Goal: Task Accomplishment & Management: Use online tool/utility

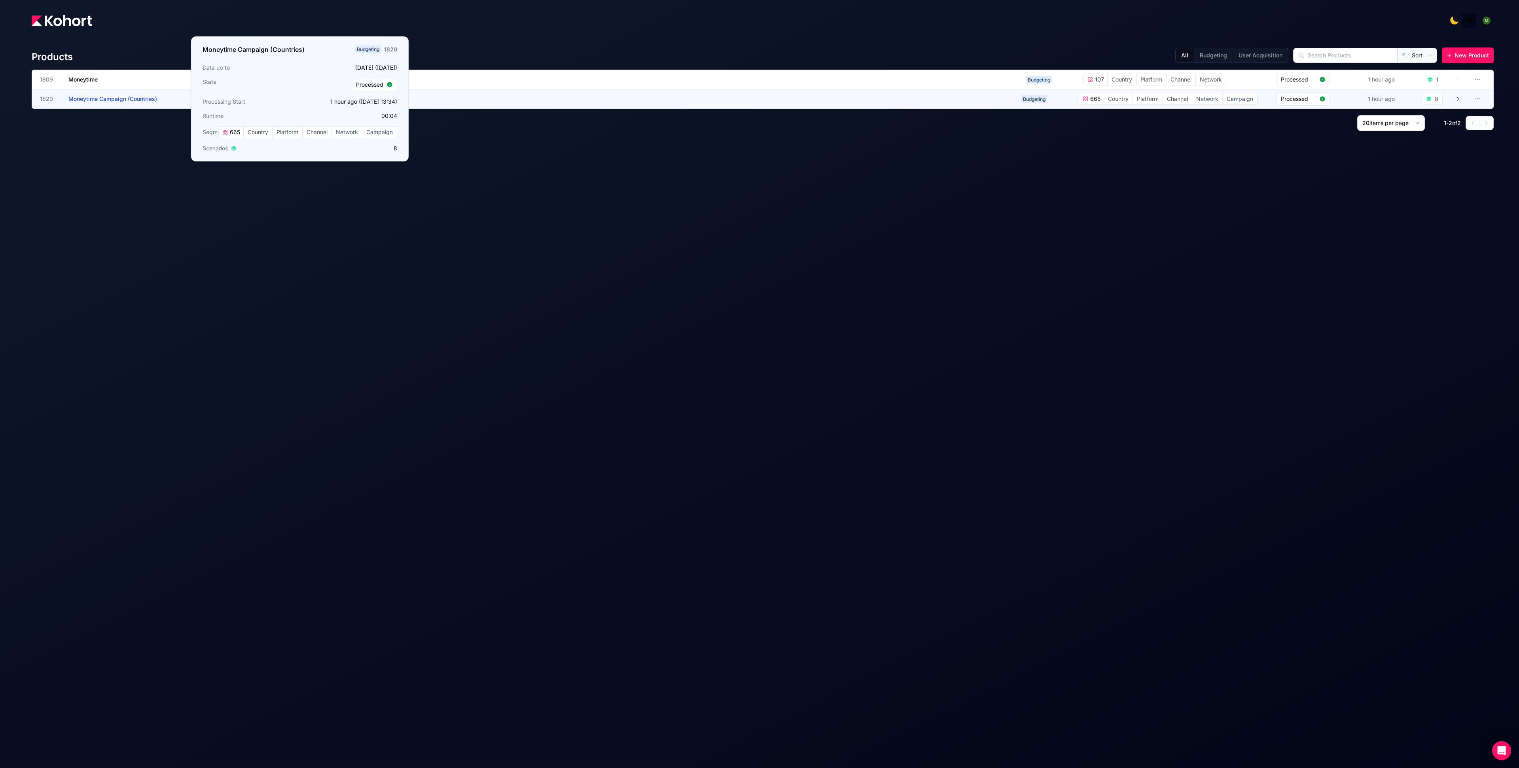
click at [116, 97] on span "Moneytime Campaign (Countries)" at bounding box center [112, 98] width 89 height 7
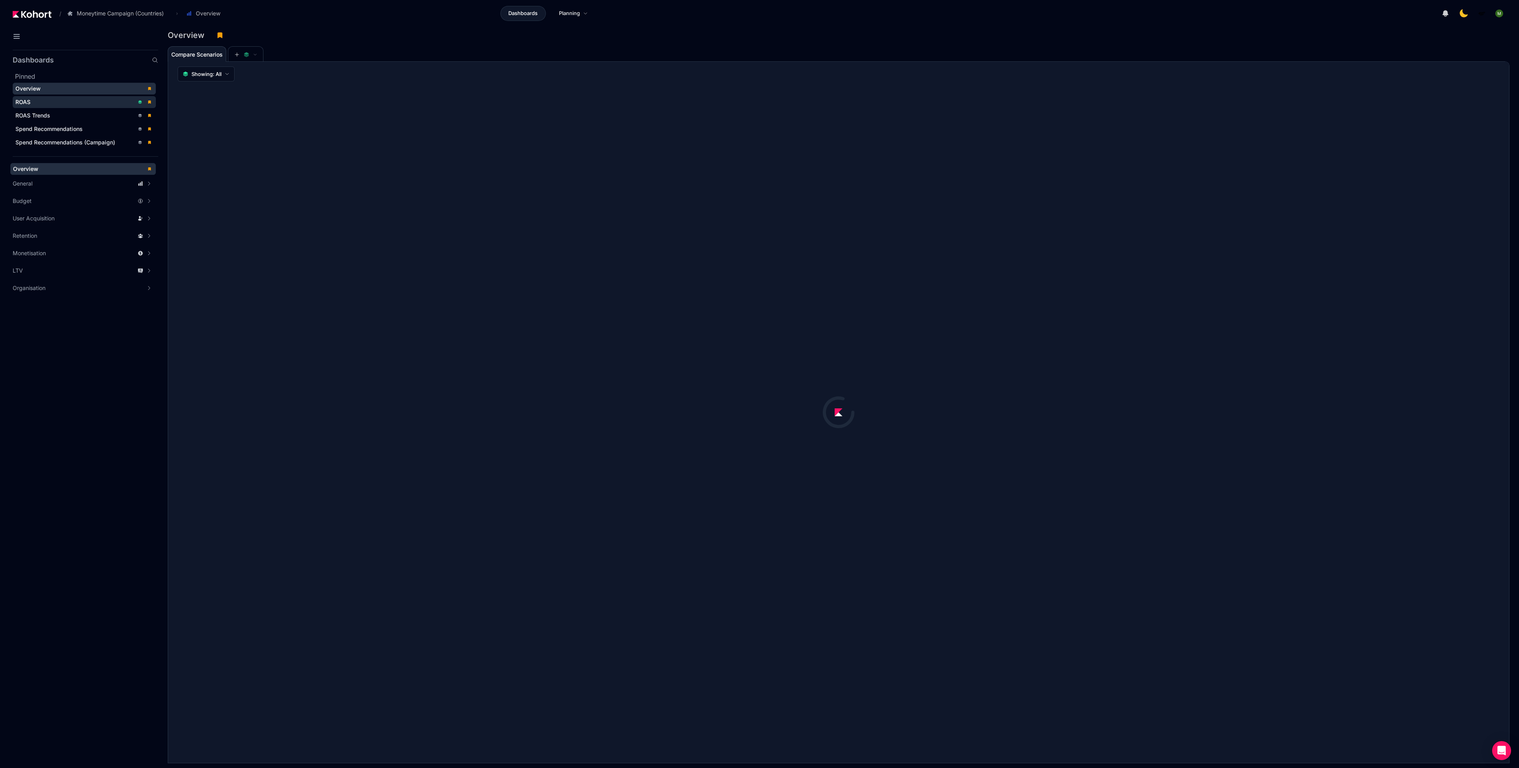
click at [66, 101] on div "ROAS" at bounding box center [74, 102] width 119 height 8
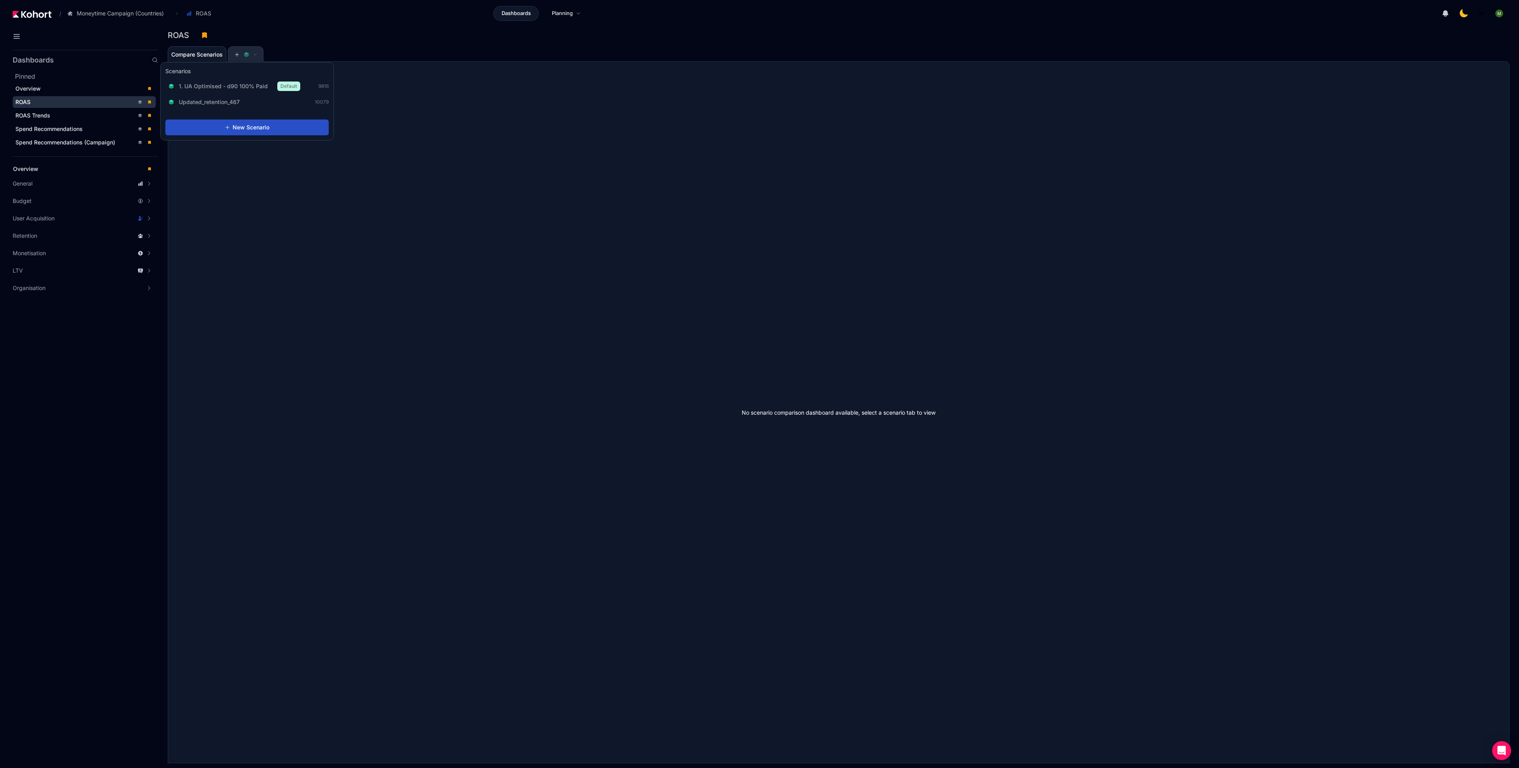
click at [241, 55] on span at bounding box center [245, 55] width 23 height 6
click at [237, 76] on div "Scenarios 1. UA Optimised - d90 100% Paid Default 9816 Updated_retention_467 10…" at bounding box center [247, 87] width 173 height 51
click at [237, 81] on div "1. UA Optimised - d90 100% Paid Default" at bounding box center [235, 85] width 132 height 9
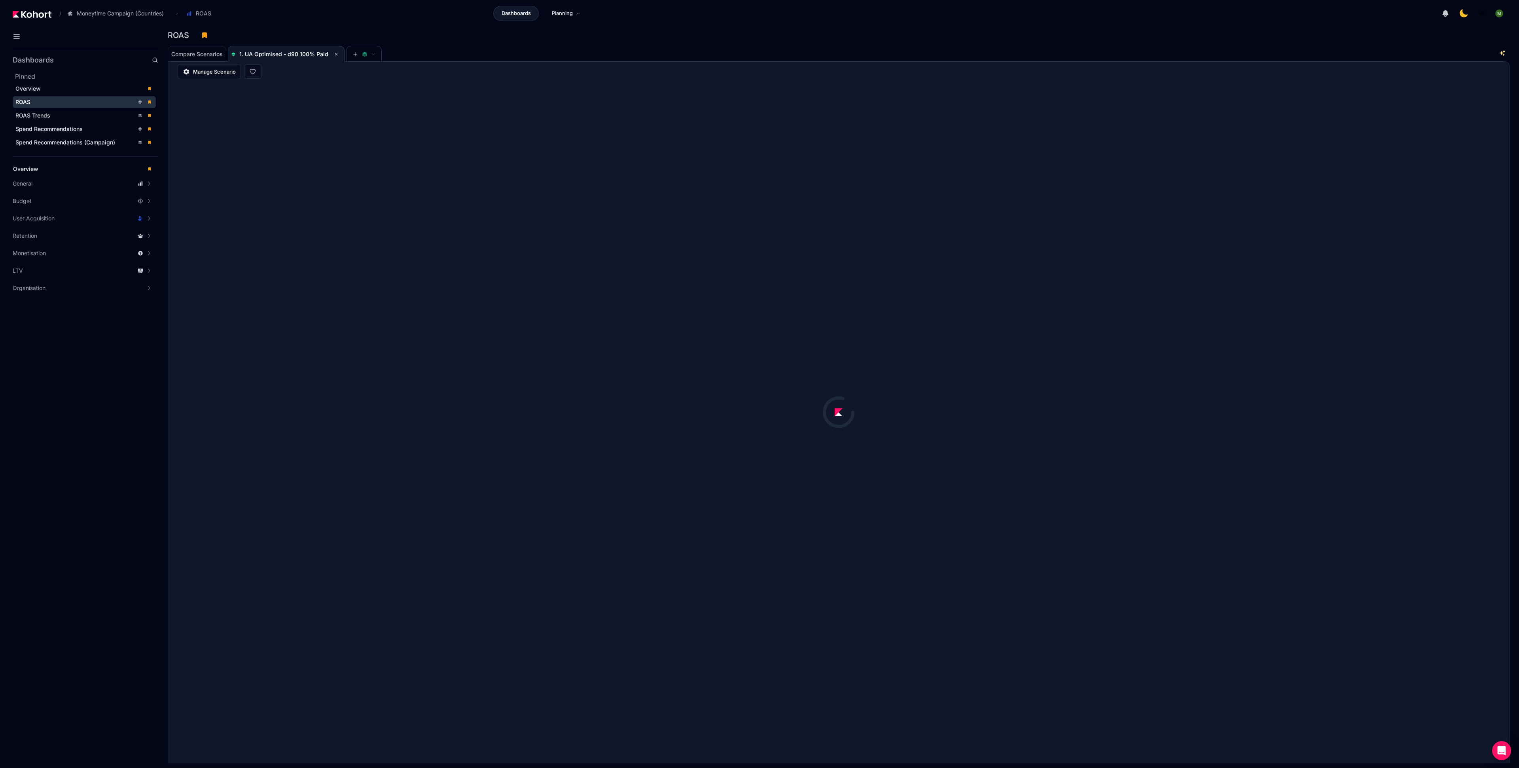
click at [415, 49] on div "Compare Scenarios 1. UA Optimised - d90 100% Paid" at bounding box center [825, 53] width 1315 height 16
